Goal: Information Seeking & Learning: Find specific fact

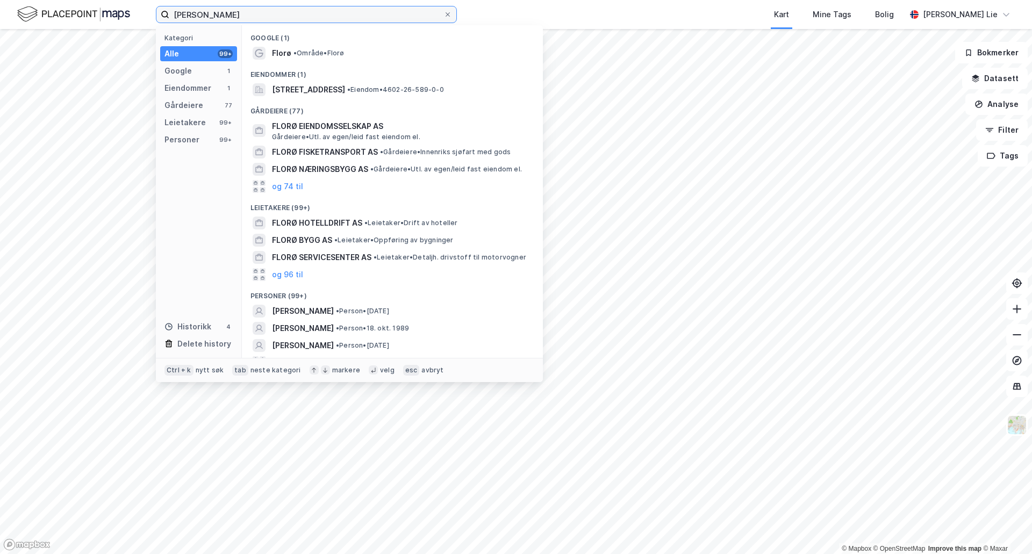
click at [220, 21] on input "[PERSON_NAME]" at bounding box center [306, 14] width 274 height 16
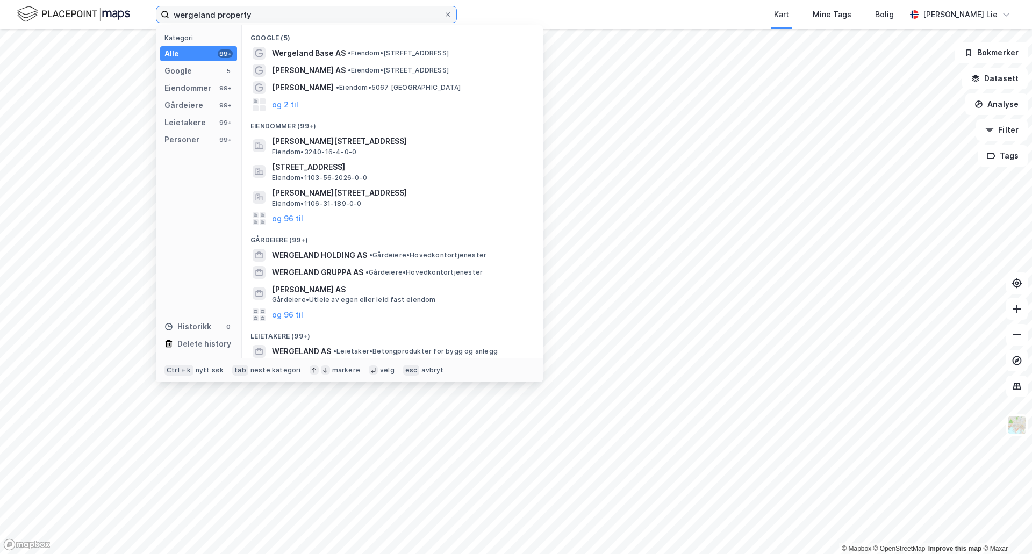
type input "wergeland property"
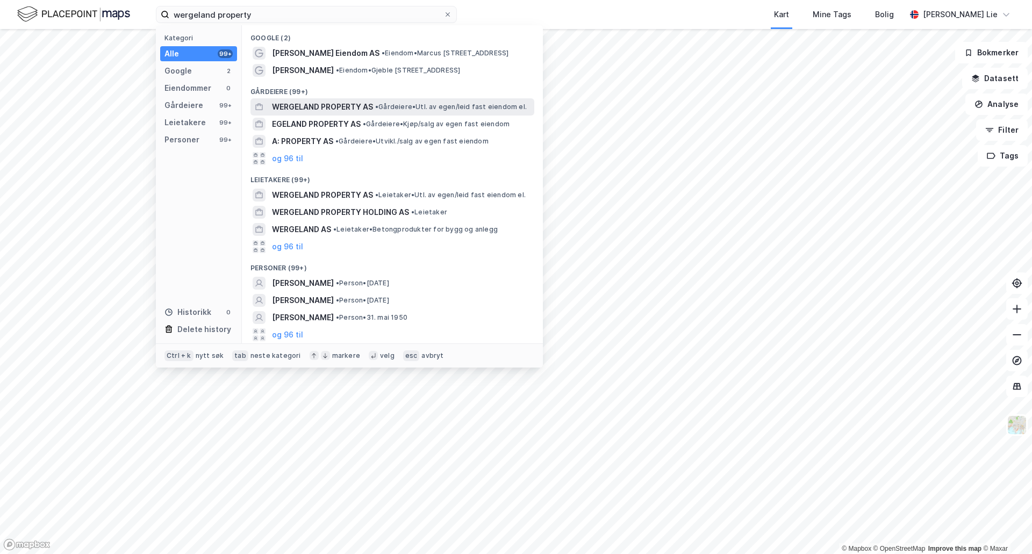
click at [304, 111] on span "WERGELAND PROPERTY AS" at bounding box center [322, 107] width 101 height 13
